Goal: Information Seeking & Learning: Check status

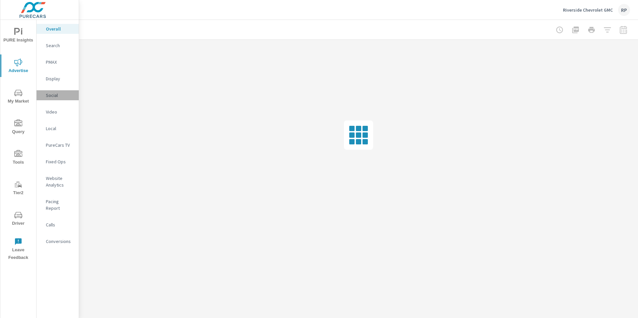
click at [54, 96] on p "Social" at bounding box center [60, 95] width 28 height 7
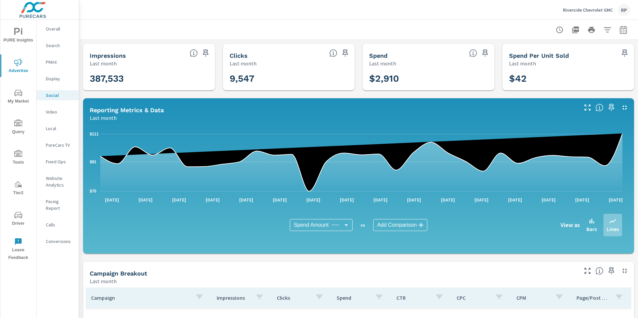
click at [622, 34] on icon "button" at bounding box center [623, 30] width 8 height 8
select select "Last month"
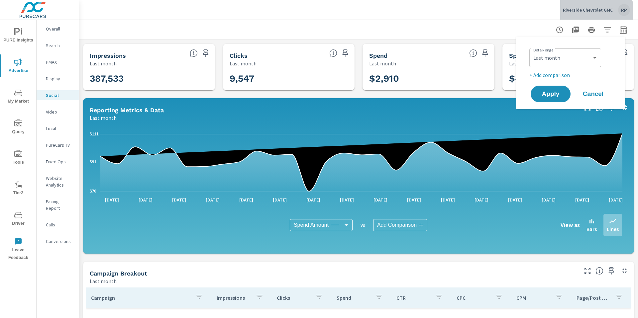
click at [597, 14] on div "Riverside Chevrolet GMC RP" at bounding box center [596, 10] width 67 height 12
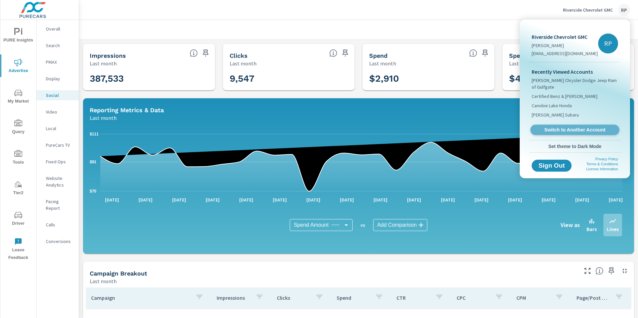
click at [591, 127] on span "Switch to Another Account" at bounding box center [574, 130] width 81 height 6
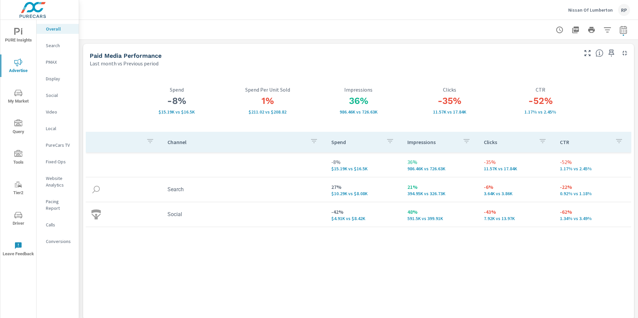
scroll to position [832, 0]
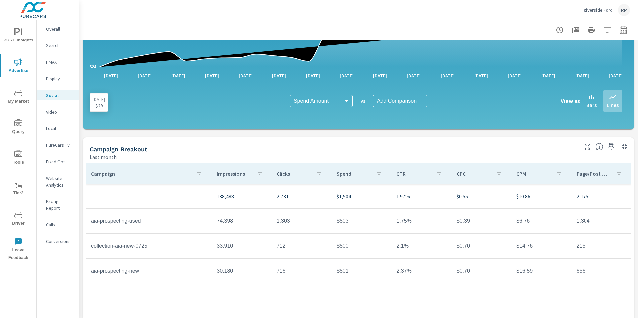
scroll to position [157, 0]
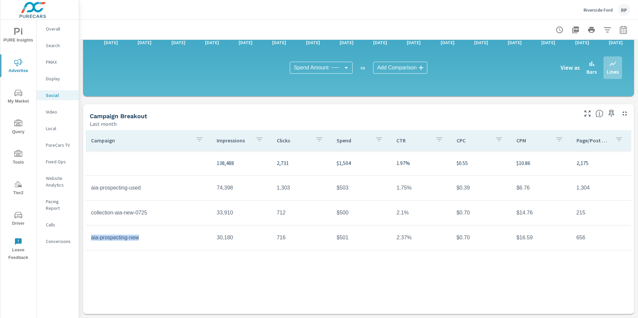
drag, startPoint x: 148, startPoint y: 239, endPoint x: 91, endPoint y: 238, distance: 56.2
click at [91, 238] on td "aia-prospecting-new" at bounding box center [149, 238] width 126 height 17
copy td "aia-prospecting-new"
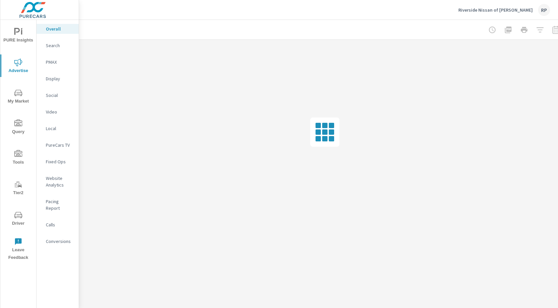
click at [55, 77] on p "Display" at bounding box center [60, 78] width 28 height 7
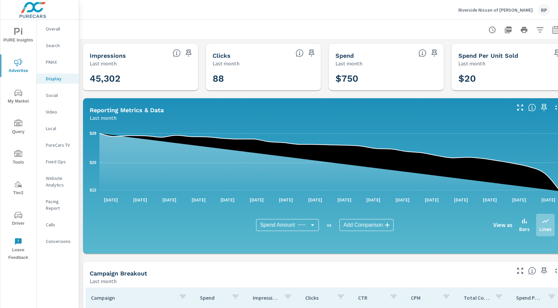
scroll to position [172, 0]
